Goal: Information Seeking & Learning: Learn about a topic

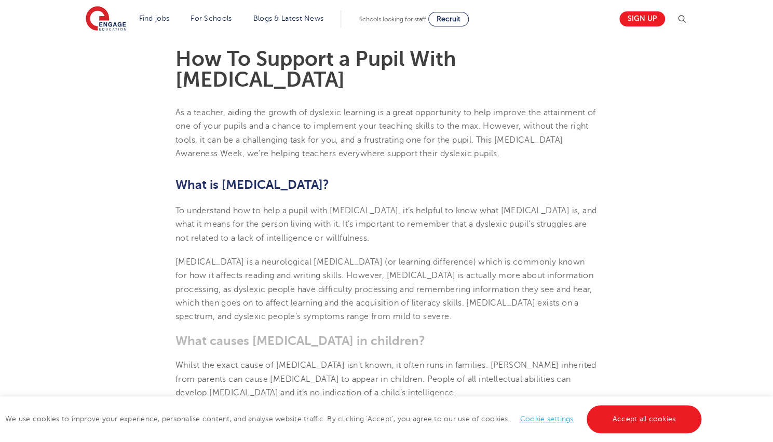
scroll to position [394, 0]
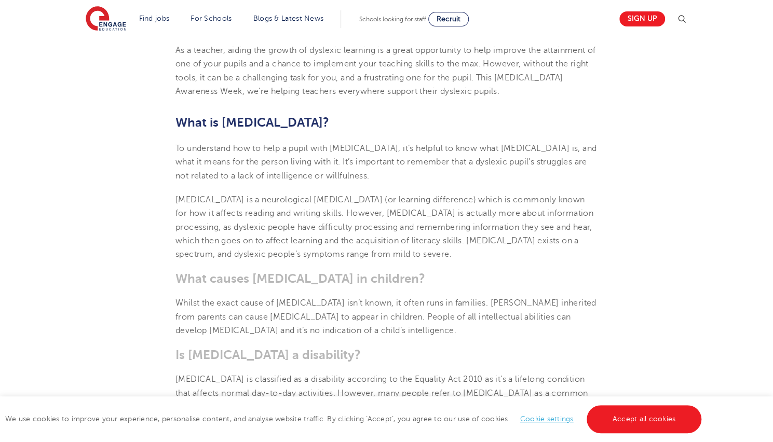
click at [382, 240] on p "[MEDICAL_DATA] is a neurological [MEDICAL_DATA] (or learning difference) which …" at bounding box center [386, 227] width 422 height 68
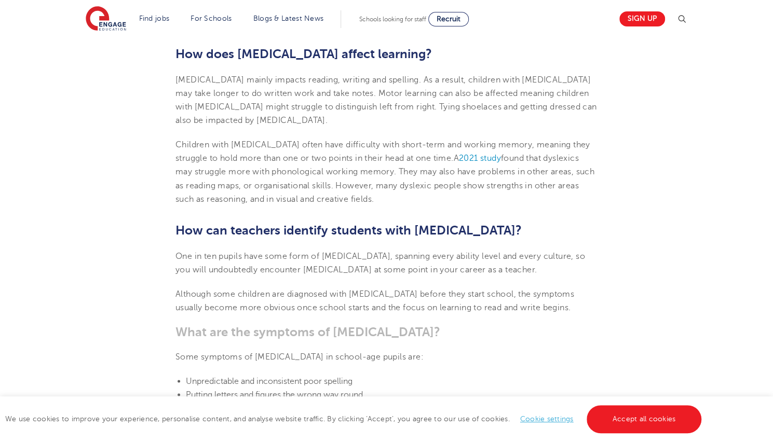
scroll to position [789, 0]
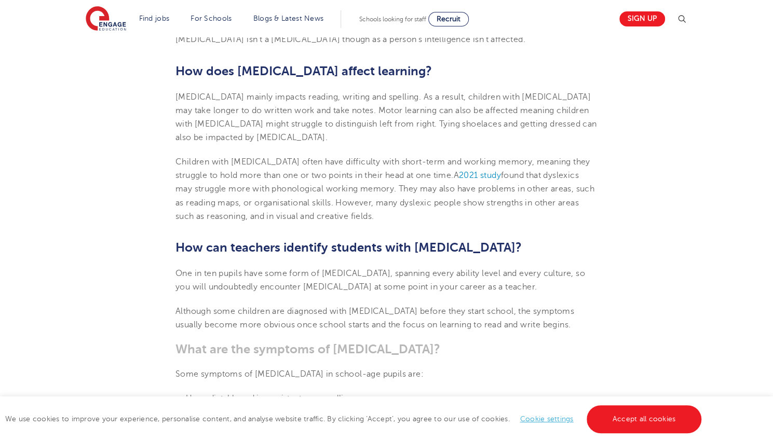
click at [300, 157] on span "Children with [MEDICAL_DATA] often have difficulty with short-term and working …" at bounding box center [382, 168] width 415 height 23
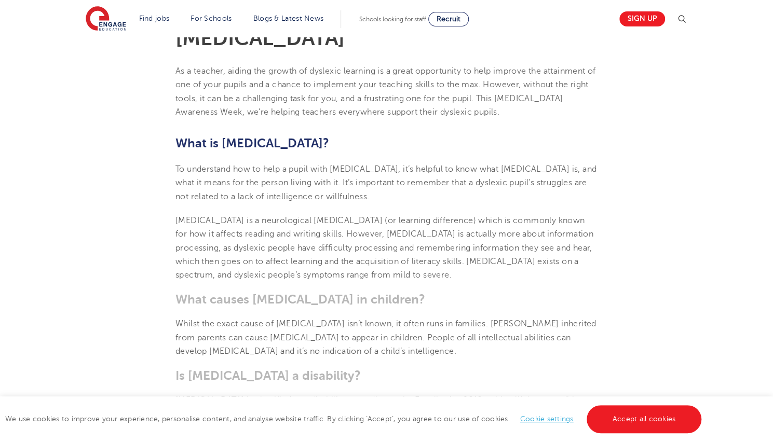
scroll to position [1586, 0]
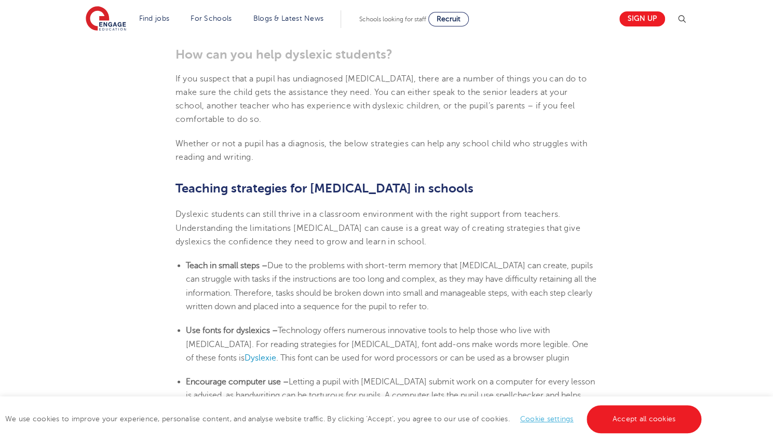
click at [534, 214] on p "Dyslexic students can still thrive in a classroom environment with the right su…" at bounding box center [386, 228] width 422 height 41
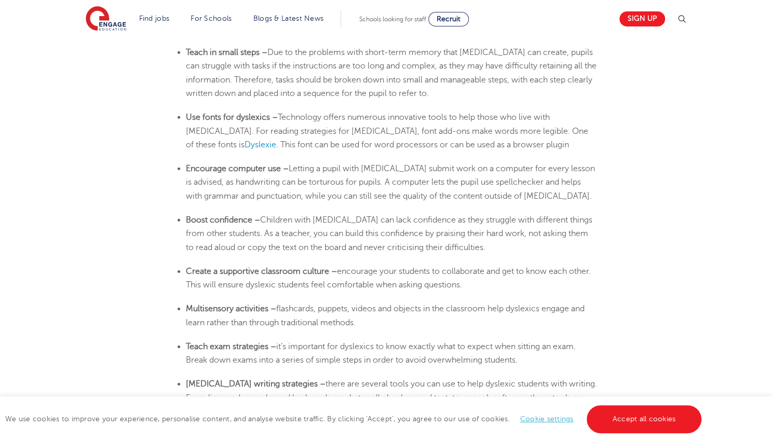
scroll to position [1808, 0]
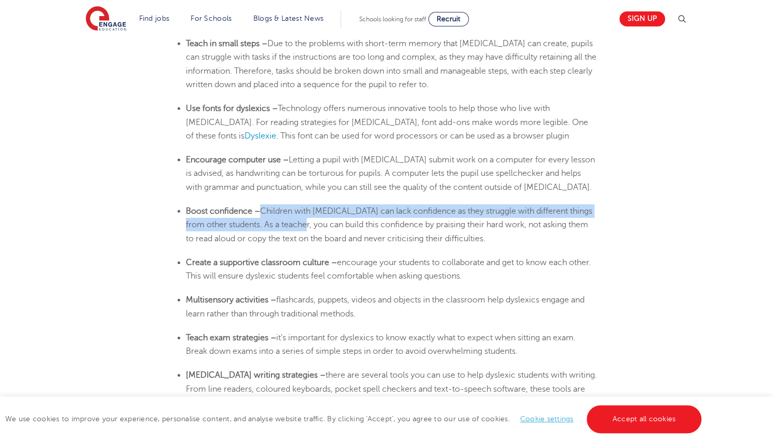
drag, startPoint x: 262, startPoint y: 191, endPoint x: 306, endPoint y: 210, distance: 48.4
click at [306, 210] on li "Boost confidence – Children with [MEDICAL_DATA] can lack confidence as they str…" at bounding box center [392, 224] width 412 height 41
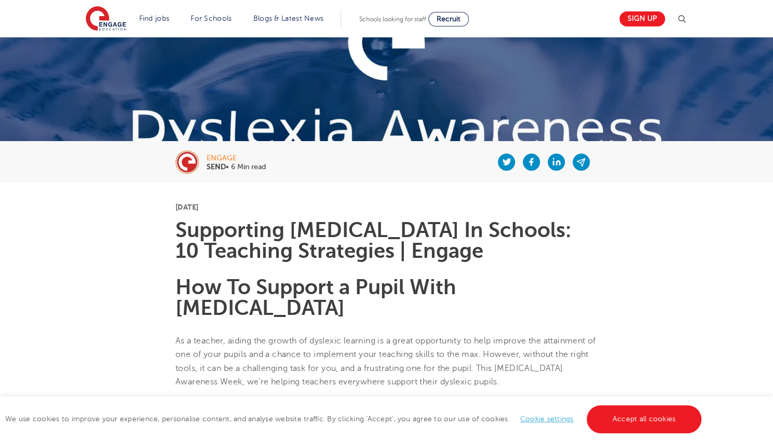
scroll to position [0, 0]
